Goal: Task Accomplishment & Management: Complete application form

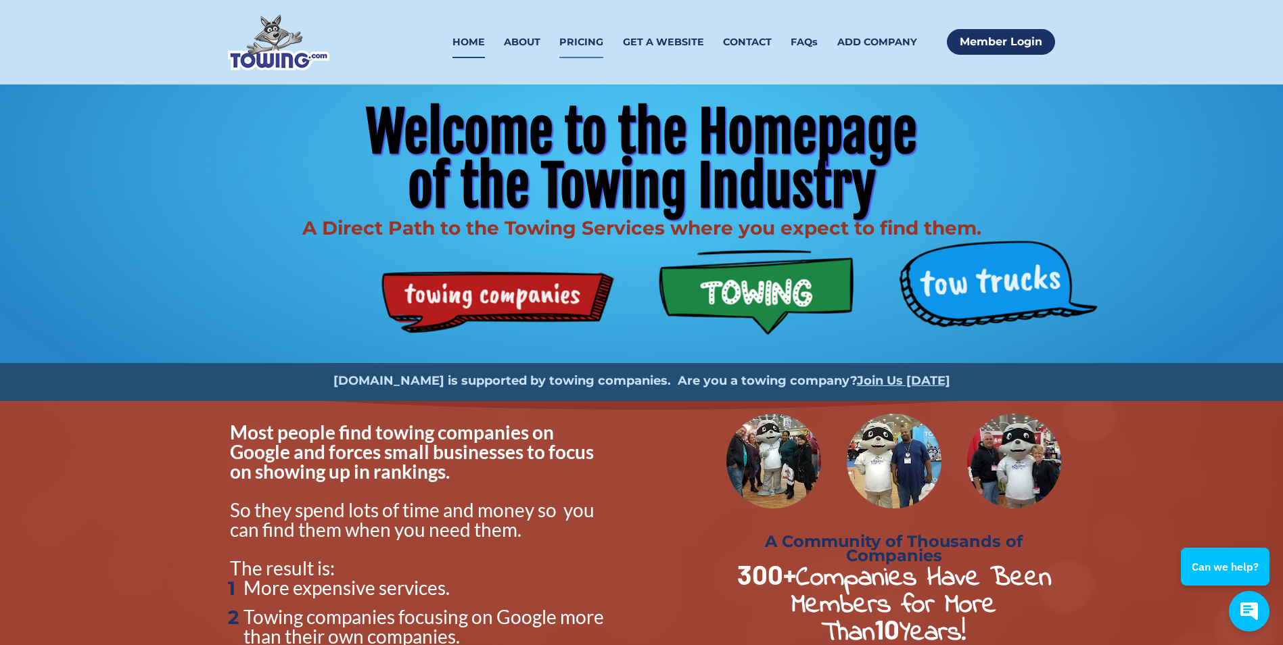
click at [584, 39] on link "PRICING" at bounding box center [581, 42] width 44 height 32
click at [645, 45] on link "GET A WEBSITE" at bounding box center [663, 42] width 81 height 32
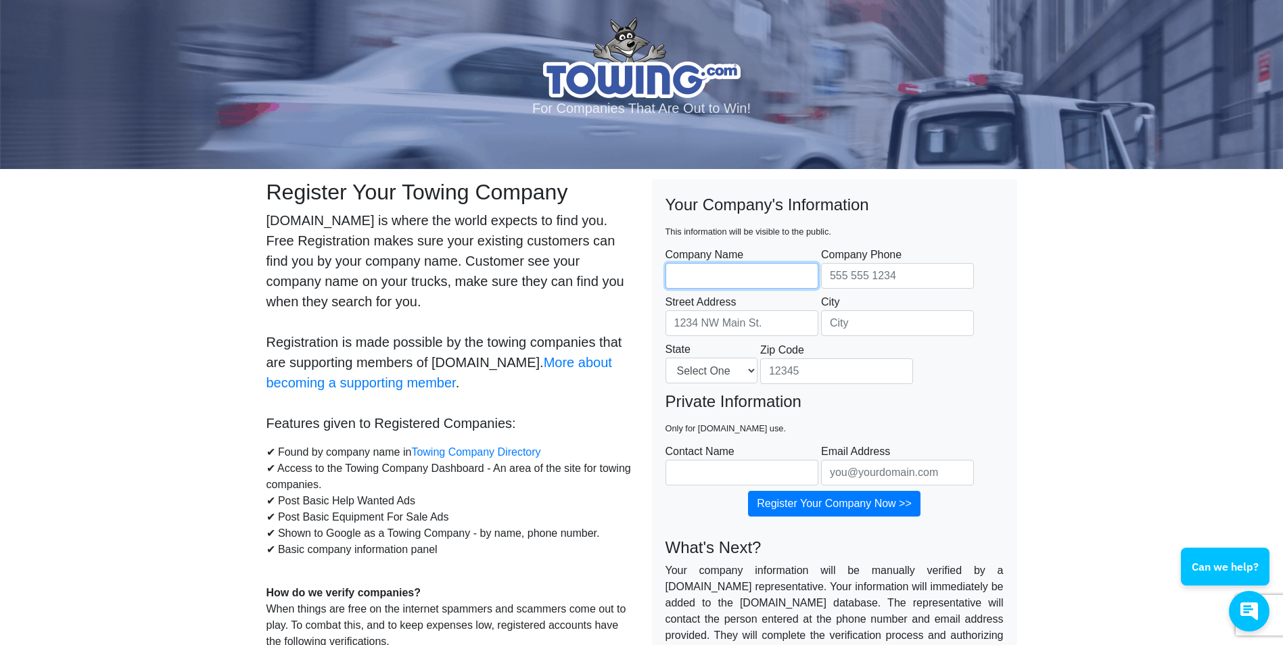
click at [778, 280] on input "Company Name" at bounding box center [742, 276] width 153 height 26
type input "Savage Towing & Recovery Inc."
click at [837, 279] on input "Company Phone" at bounding box center [897, 276] width 153 height 26
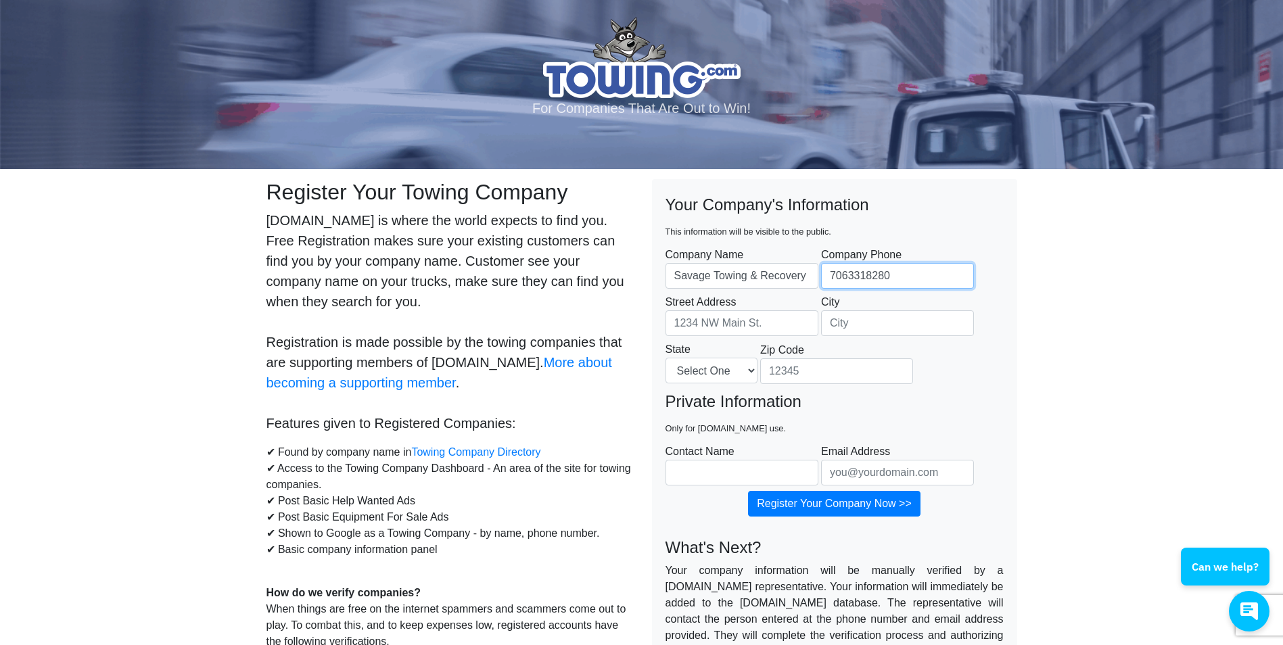
type input "7063318280"
click at [1109, 214] on body "For Companies That Are Out to Win! Register Your Towing Company Towing.com is w…" at bounding box center [641, 603] width 1283 height 1207
click at [738, 325] on input "Street Address" at bounding box center [742, 323] width 153 height 26
type input "2"
type input "207 E 19th Street SW"
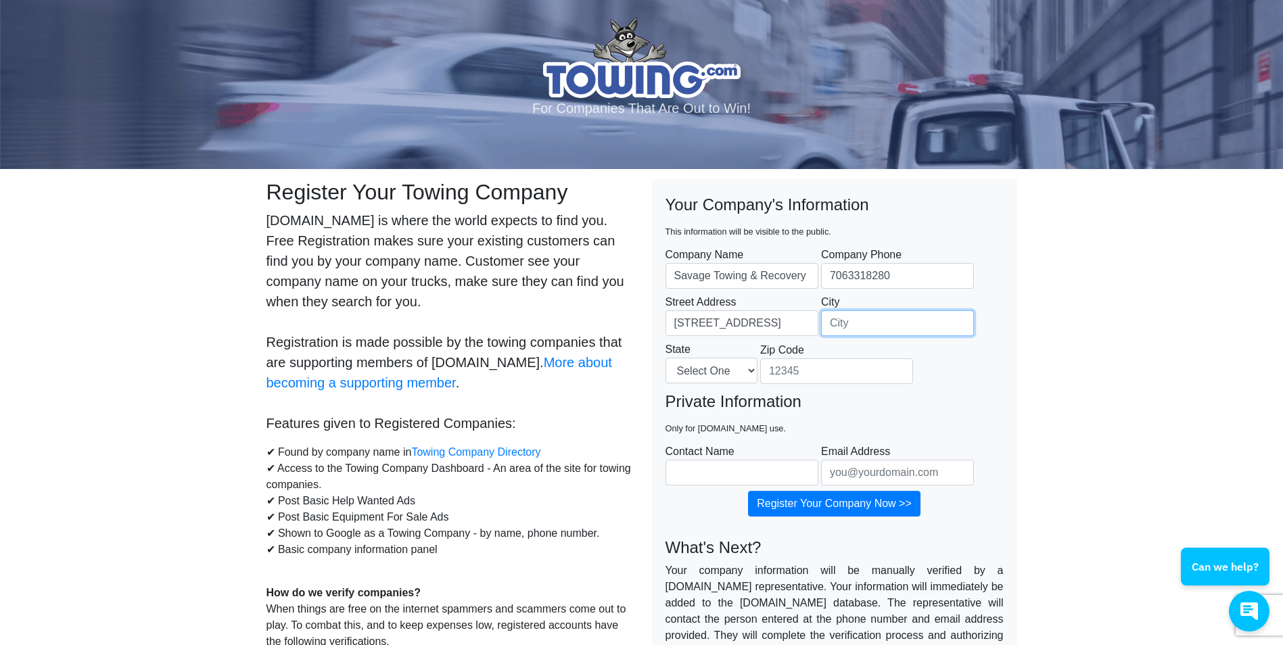
click at [833, 331] on input "City" at bounding box center [897, 323] width 153 height 26
type input "Rome"
click at [730, 374] on select "Select One Alabama Alaska Arizona Arkansas California Colorado Connecticut Dela…" at bounding box center [712, 371] width 92 height 26
select select "GA"
click at [730, 374] on select "Select One Alabama Alaska Arizona Arkansas California Colorado Connecticut Dela…" at bounding box center [712, 371] width 92 height 26
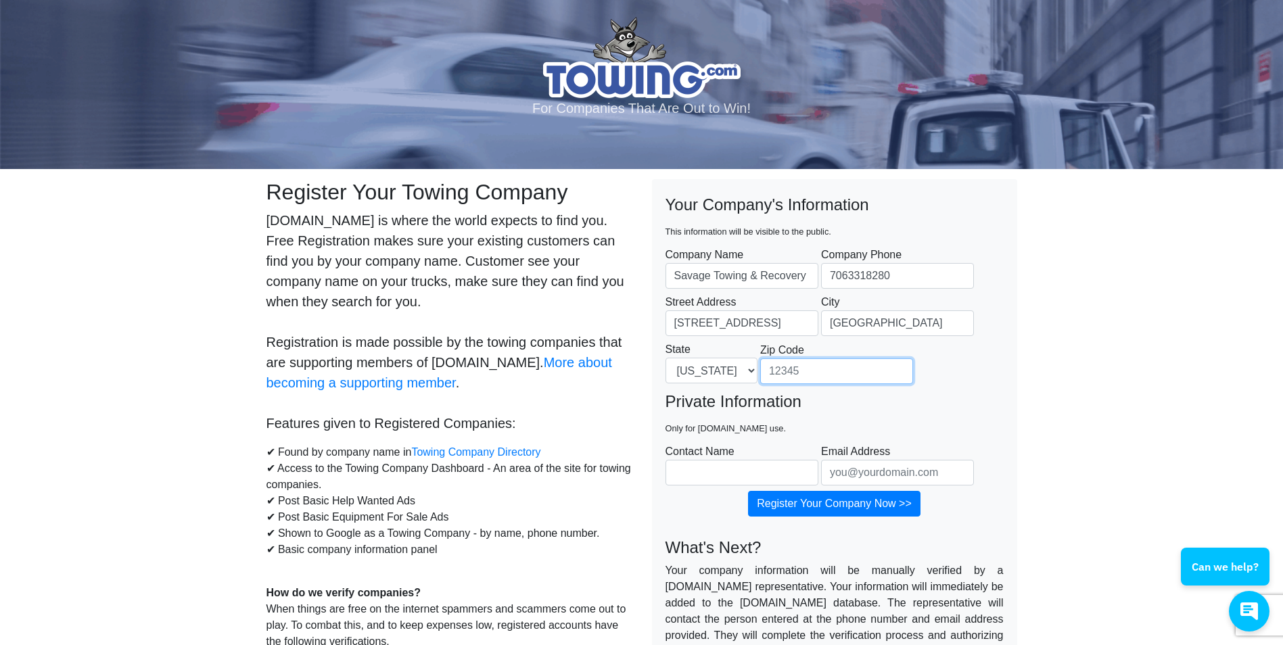
click at [814, 375] on input "Zip Code" at bounding box center [836, 371] width 153 height 26
type input "30161"
click at [711, 482] on input "Contact Name" at bounding box center [742, 473] width 153 height 26
click at [1173, 532] on div "Can we help?" at bounding box center [1134, 555] width 271 height 62
click at [751, 469] on input "Contact Name" at bounding box center [742, 473] width 153 height 26
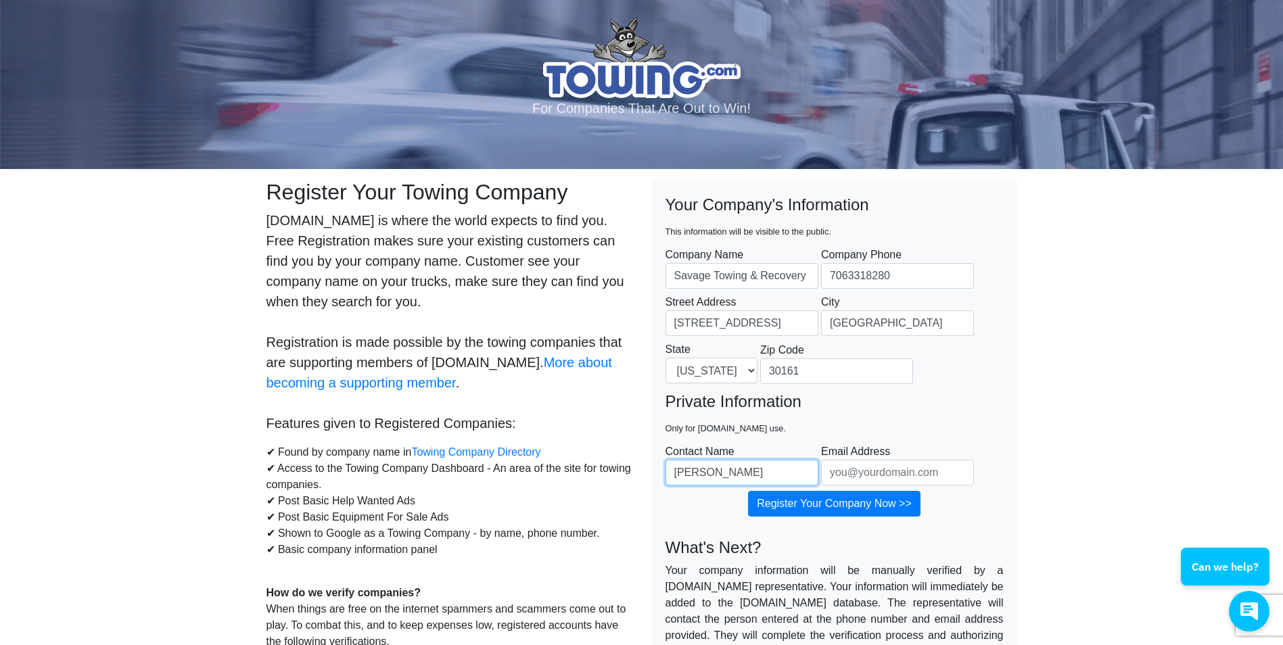
type input "Wade W"
click at [855, 477] on input "Email Address" at bounding box center [897, 473] width 153 height 26
type input "W"
type input "wade@savage-recovery.com"
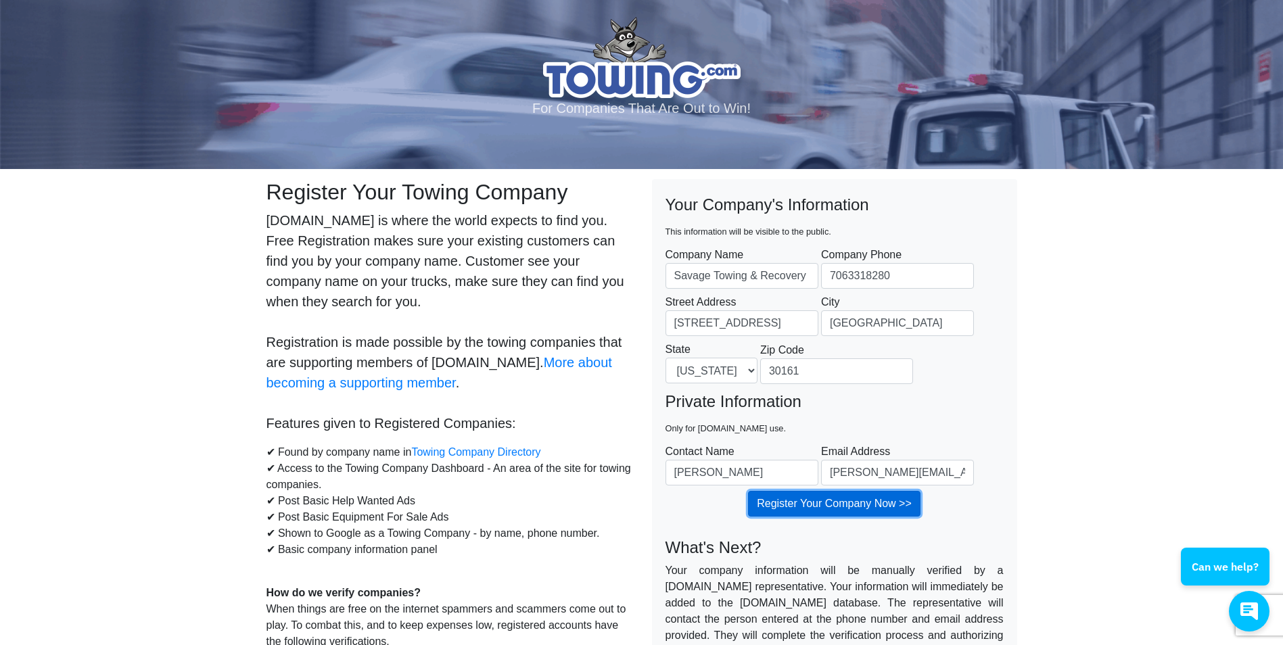
click at [872, 508] on input "Register Your Company Now >>" at bounding box center [834, 504] width 172 height 26
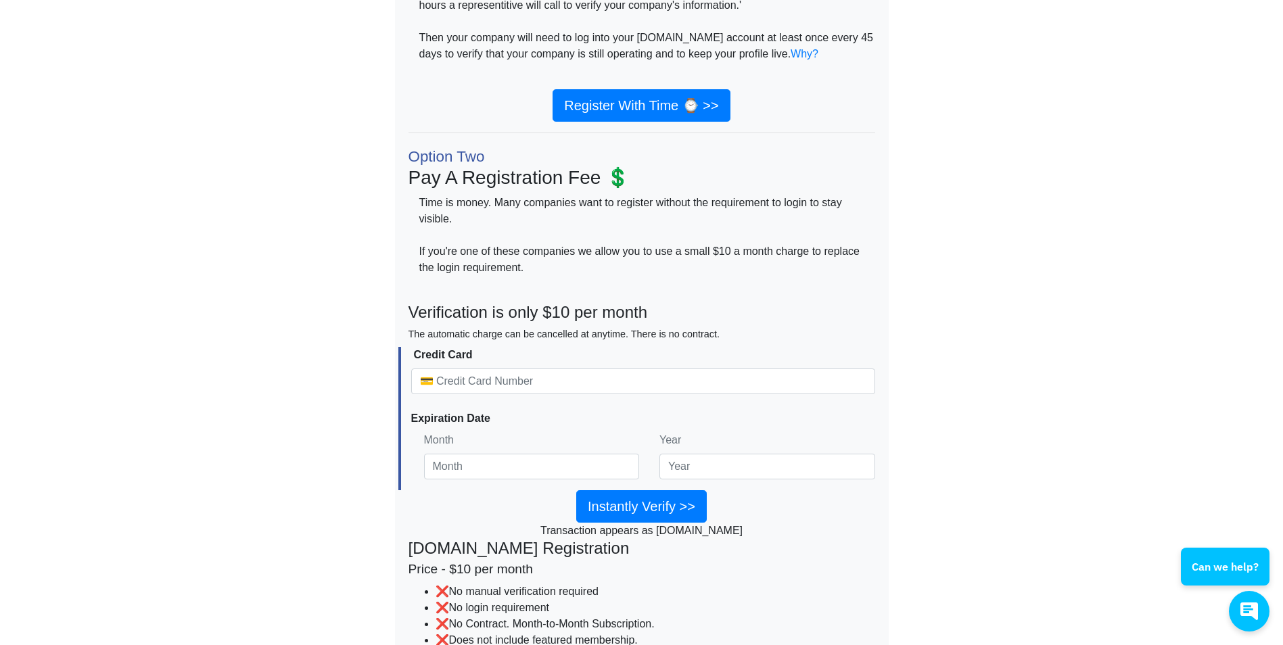
scroll to position [294, 0]
click at [617, 100] on link "Register With Time ⌚ >>" at bounding box center [641, 106] width 177 height 32
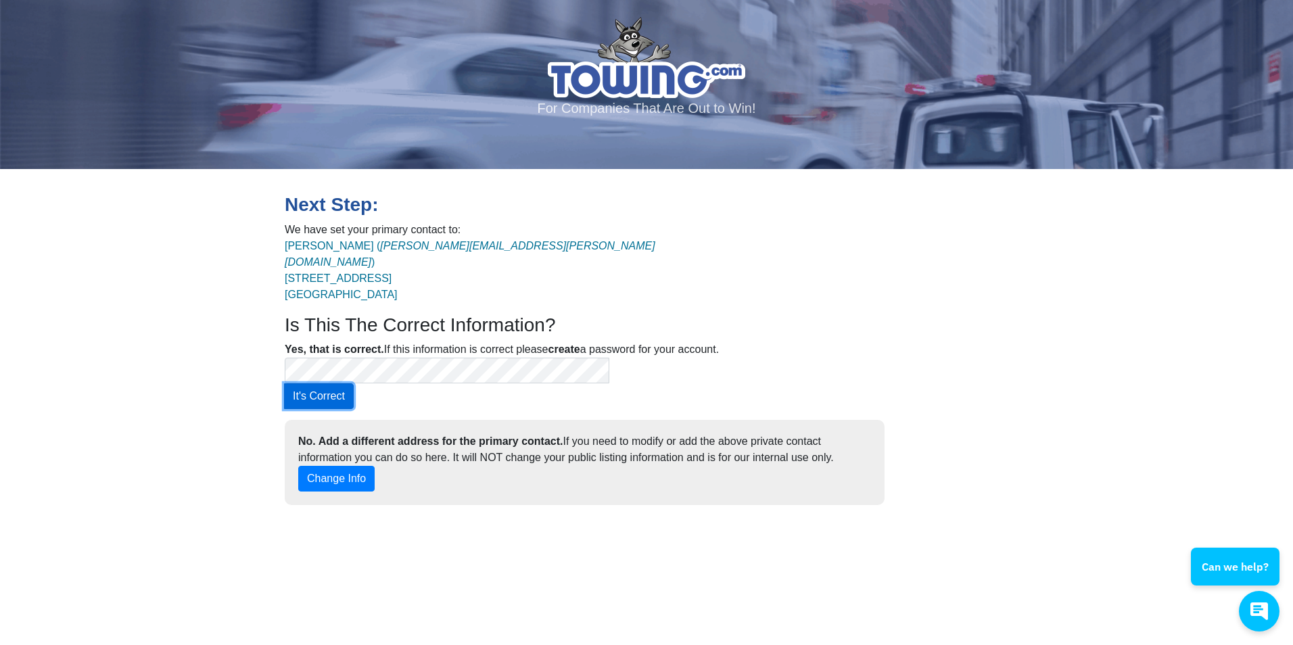
click at [354, 383] on button "It's Correct" at bounding box center [319, 396] width 70 height 26
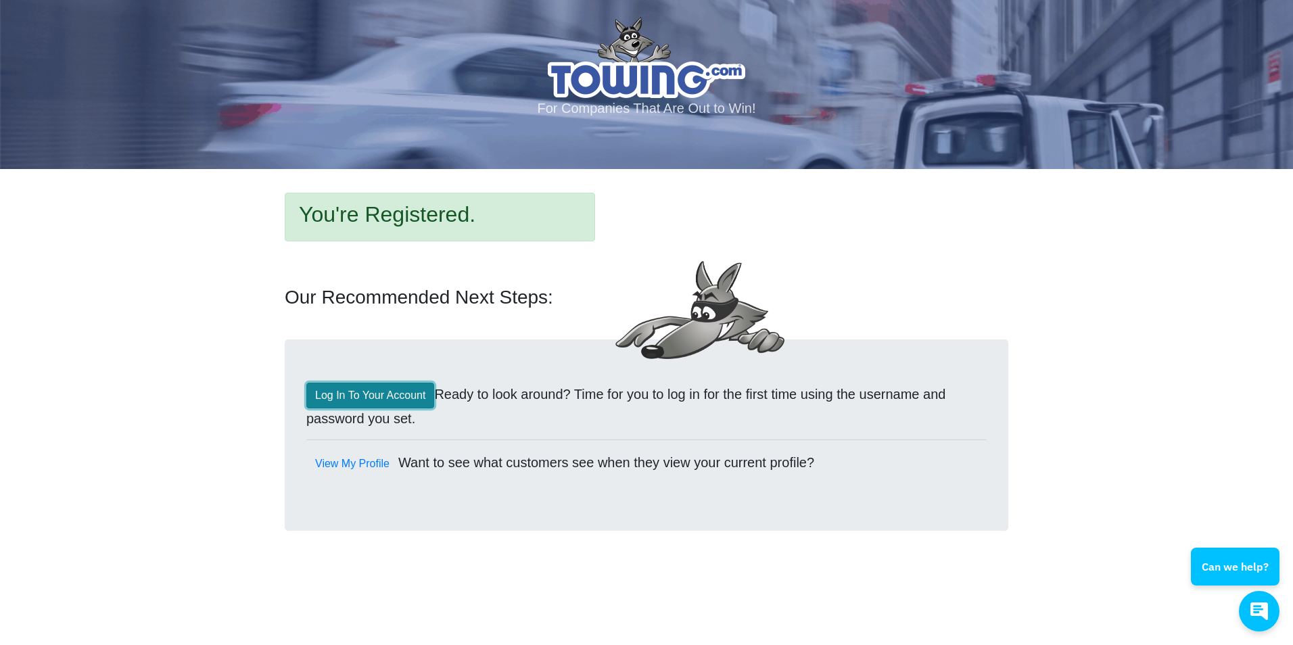
click at [342, 399] on link "Log In To Your Account" at bounding box center [370, 396] width 128 height 26
